Goal: Task Accomplishment & Management: Manage account settings

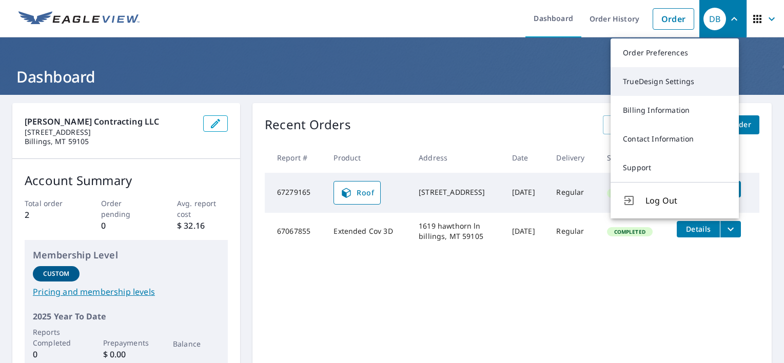
click at [683, 80] on link "TrueDesign Settings" at bounding box center [674, 81] width 128 height 29
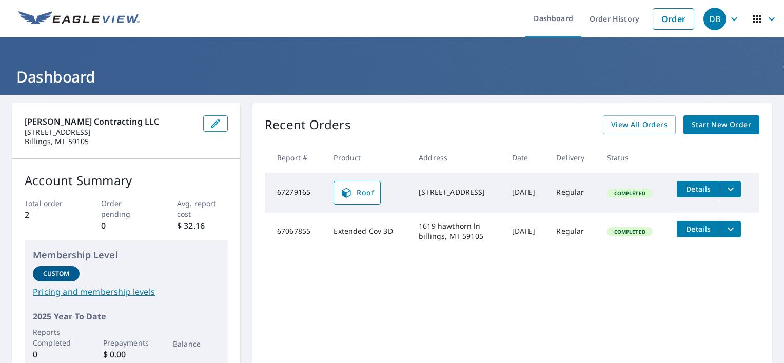
click at [219, 119] on icon "button" at bounding box center [215, 123] width 12 height 12
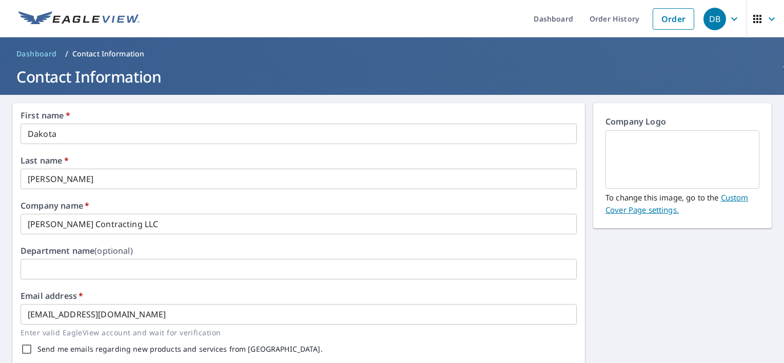
click at [719, 197] on link "Custom Cover Page settings." at bounding box center [676, 203] width 143 height 23
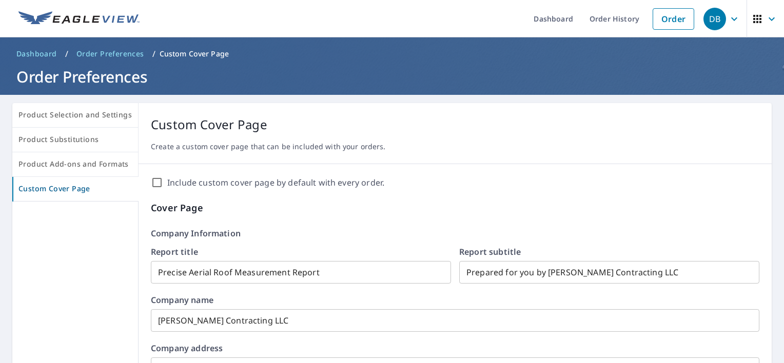
drag, startPoint x: 719, startPoint y: 197, endPoint x: 466, endPoint y: 191, distance: 252.9
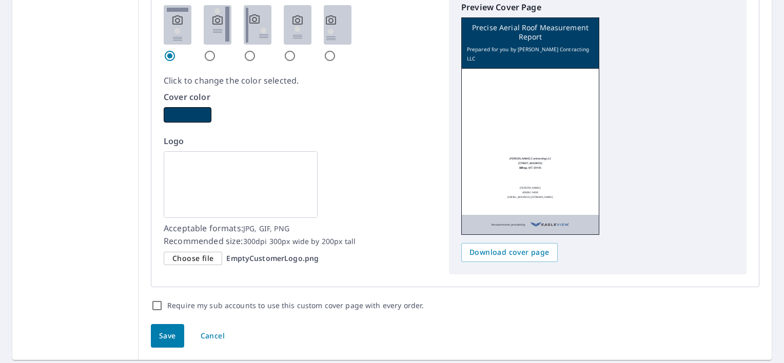
scroll to position [650, 0]
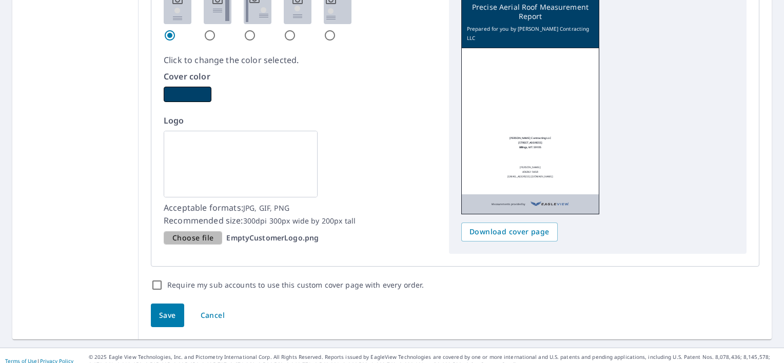
click at [197, 234] on span "Choose file" at bounding box center [192, 238] width 41 height 13
click at [0, 0] on input "Choose file EmptyCustomerLogo.png" at bounding box center [0, 0] width 0 height 0
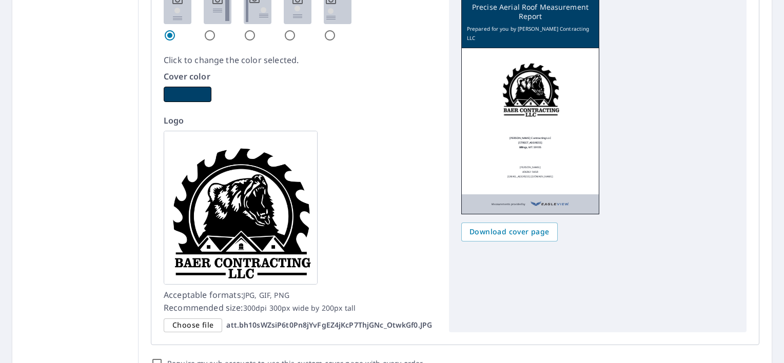
scroll to position [702, 0]
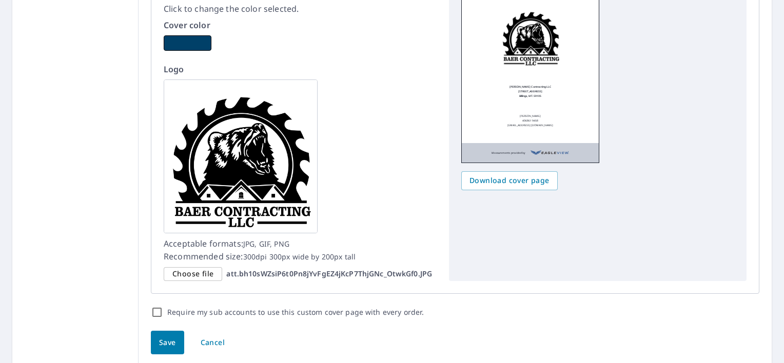
click at [159, 307] on input "Require my sub accounts to use this custom cover page with every order." at bounding box center [157, 312] width 12 height 12
checkbox input "true"
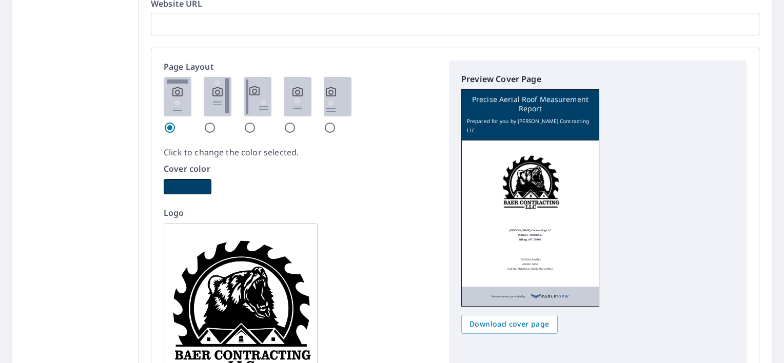
scroll to position [497, 0]
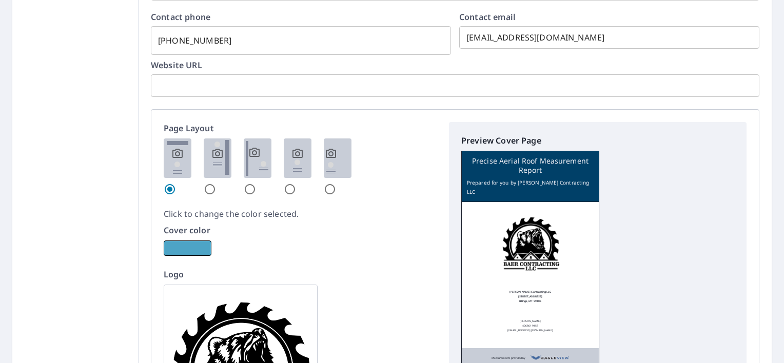
click at [199, 250] on button "button" at bounding box center [188, 248] width 48 height 15
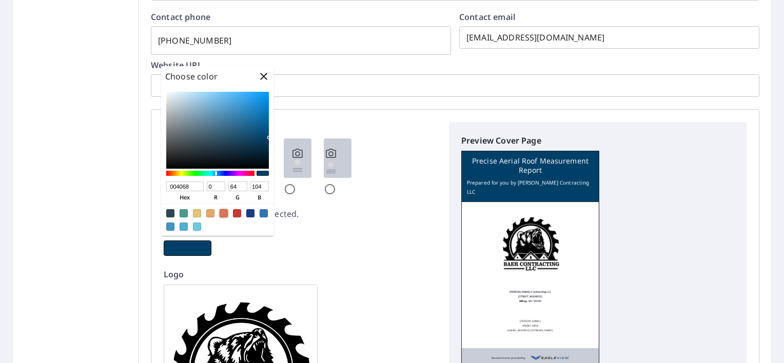
click at [226, 215] on div at bounding box center [224, 213] width 8 height 8
type input "D77659"
type input "215"
type input "118"
type input "89"
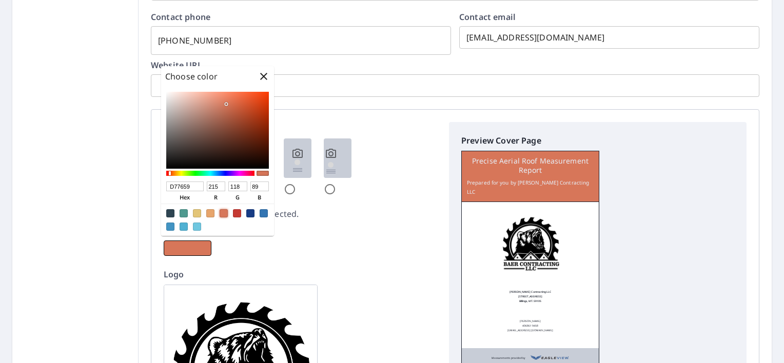
click at [200, 214] on div at bounding box center [197, 213] width 8 height 8
type input "E3C578"
type input "227"
type input "197"
type input "120"
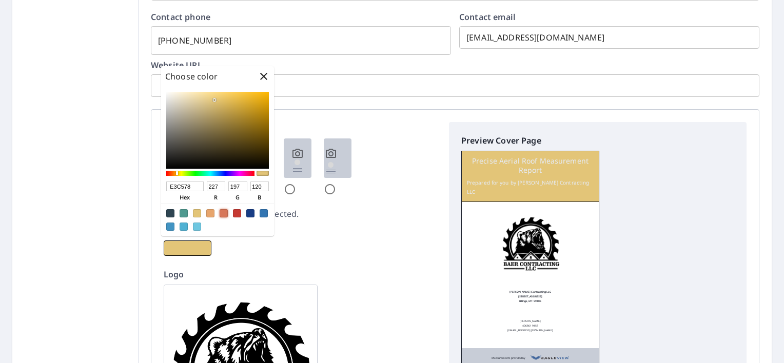
click at [220, 212] on div at bounding box center [224, 213] width 8 height 8
type input "D77659"
type input "215"
type input "118"
type input "89"
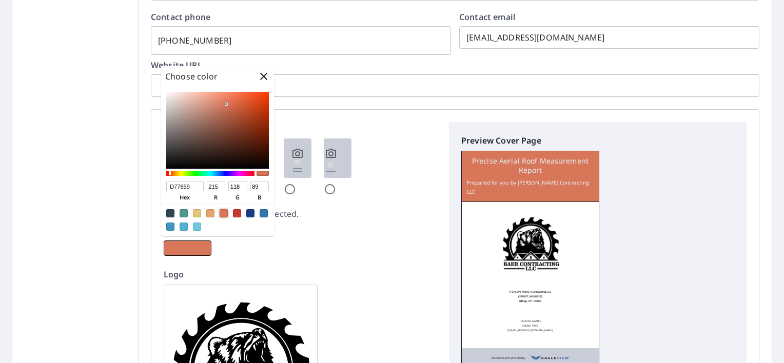
click at [306, 243] on div "Cover color" at bounding box center [300, 240] width 273 height 32
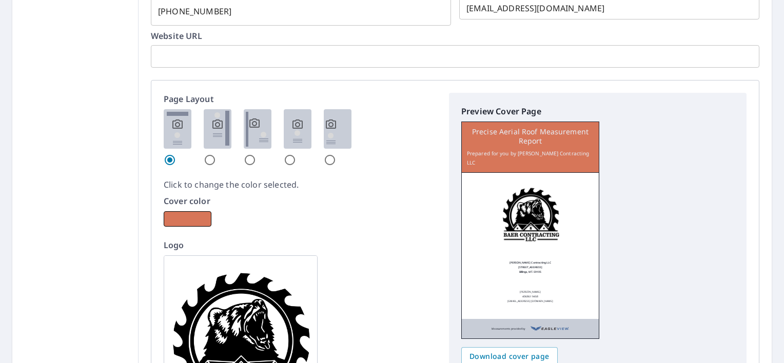
scroll to position [548, 0]
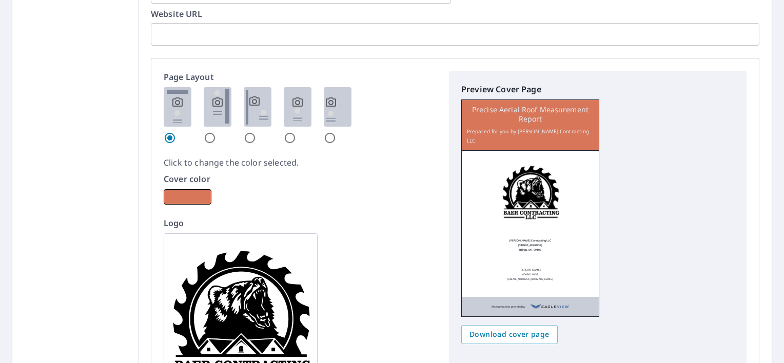
click at [223, 119] on img at bounding box center [218, 106] width 28 height 39
click at [216, 132] on input "radio" at bounding box center [210, 138] width 12 height 12
radio input "true"
checkbox input "true"
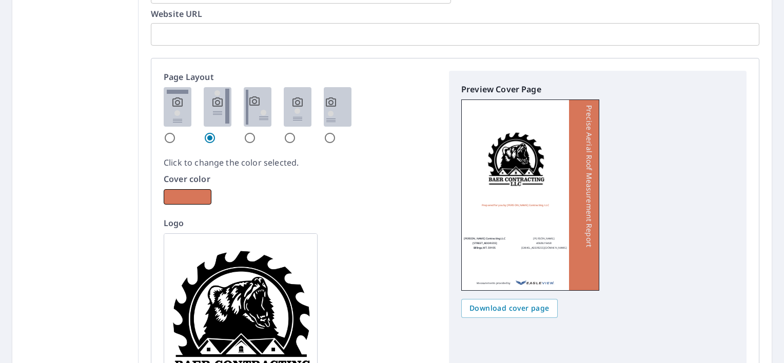
click at [260, 110] on img at bounding box center [258, 106] width 28 height 39
click at [256, 132] on input "radio" at bounding box center [250, 138] width 12 height 12
radio input "true"
checkbox input "true"
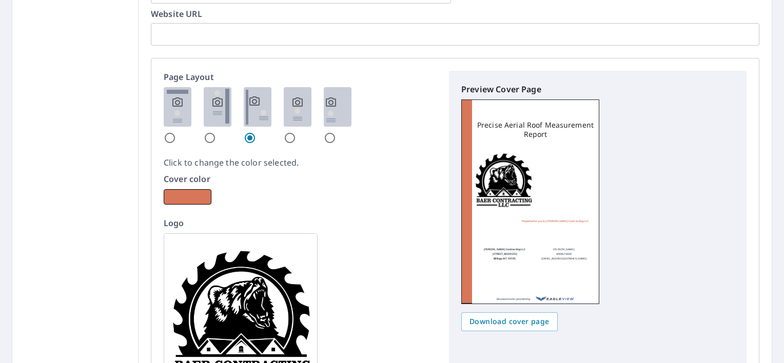
click at [297, 108] on img at bounding box center [298, 106] width 28 height 39
click at [296, 132] on input "radio" at bounding box center [290, 138] width 12 height 12
radio input "true"
checkbox input "true"
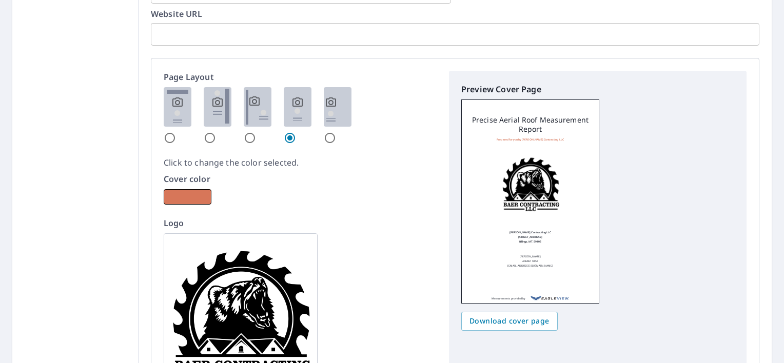
click at [325, 106] on img at bounding box center [338, 106] width 28 height 39
click at [325, 132] on input "radio" at bounding box center [330, 138] width 12 height 12
radio input "true"
checkbox input "true"
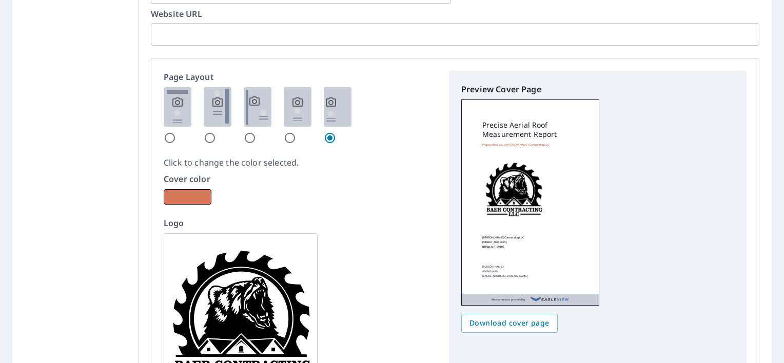
click at [212, 111] on img at bounding box center [218, 106] width 28 height 39
click at [212, 132] on input "radio" at bounding box center [210, 138] width 12 height 12
radio input "true"
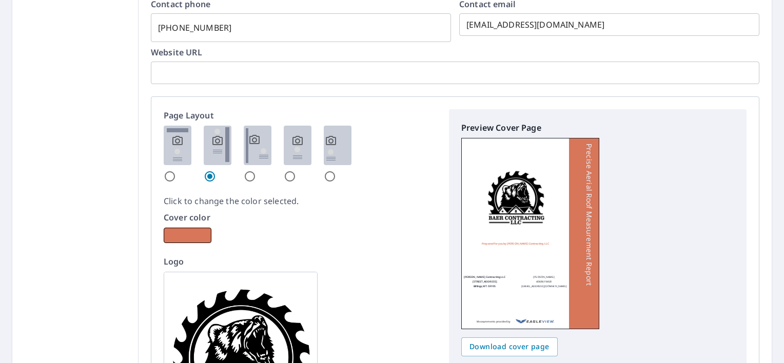
scroll to position [738, 0]
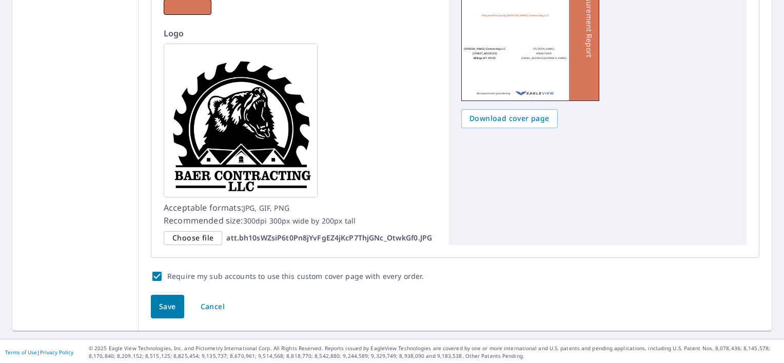
click at [173, 301] on span "Save" at bounding box center [167, 307] width 17 height 13
checkbox input "true"
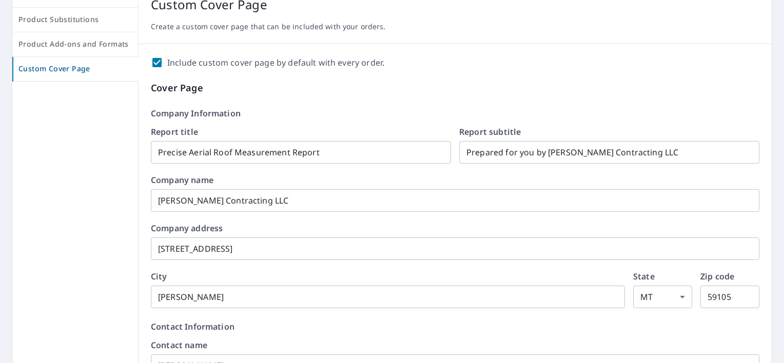
scroll to position [0, 0]
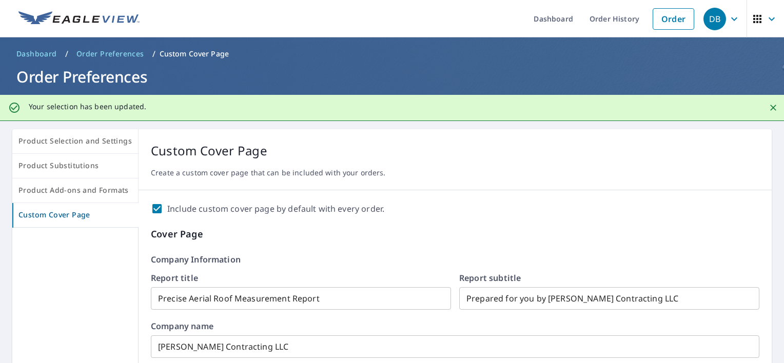
click at [50, 53] on span "Dashboard" at bounding box center [36, 54] width 41 height 10
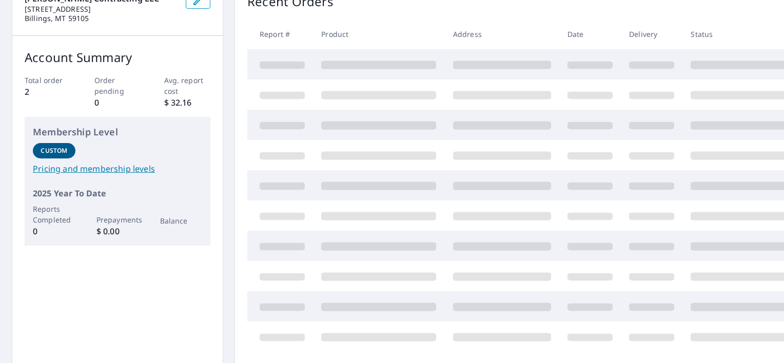
scroll to position [103, 0]
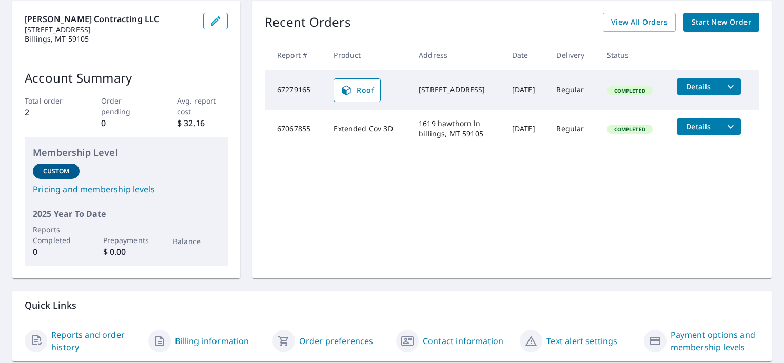
click at [700, 85] on span "Details" at bounding box center [698, 87] width 31 height 10
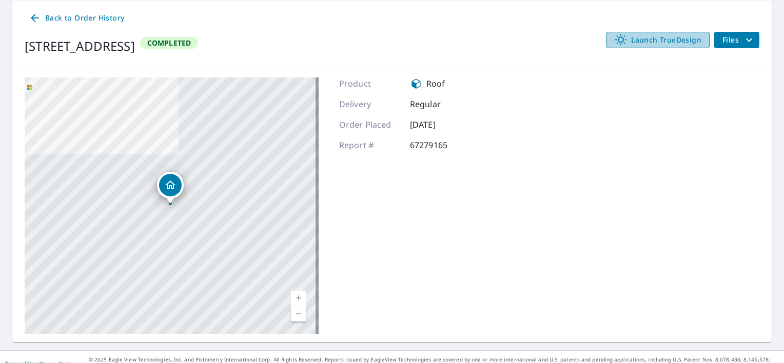
click at [686, 41] on span "Launch TrueDesign" at bounding box center [657, 40] width 87 height 12
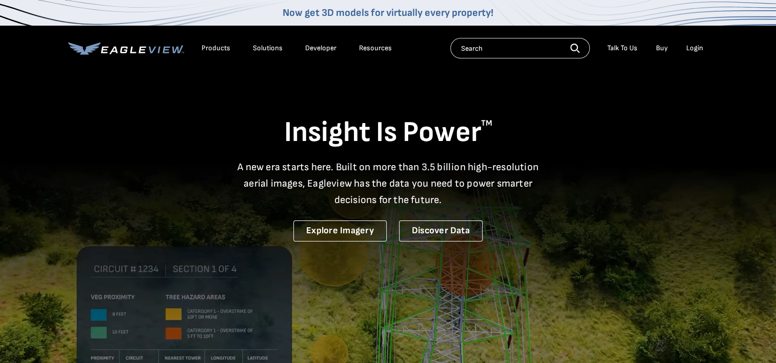
click at [696, 52] on div "Login" at bounding box center [694, 48] width 17 height 9
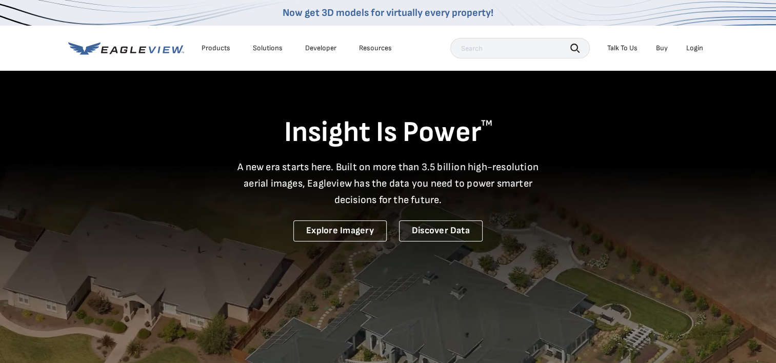
click at [700, 47] on div "Login" at bounding box center [694, 48] width 17 height 9
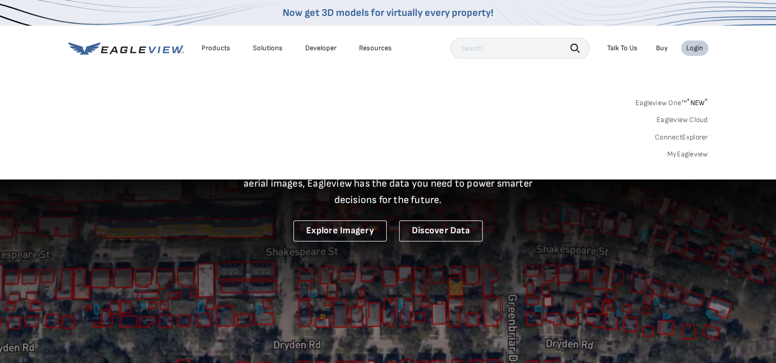
click at [688, 120] on link "Eagleview Cloud" at bounding box center [683, 119] width 52 height 9
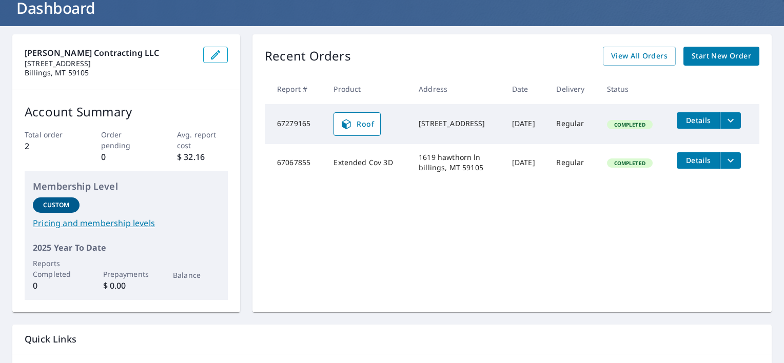
scroll to position [51, 0]
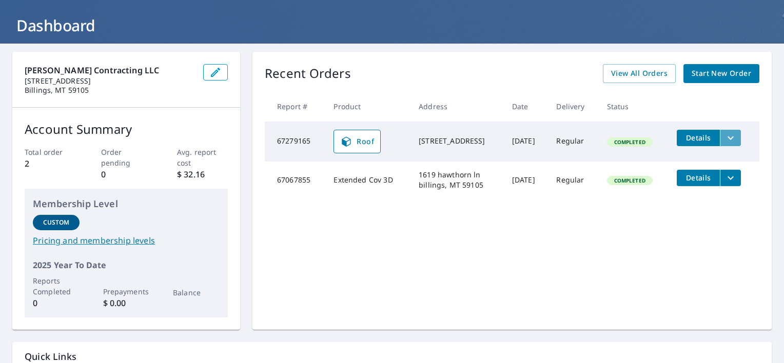
click at [728, 139] on icon "filesDropdownBtn-67279165" at bounding box center [730, 138] width 12 height 12
